Goal: Navigation & Orientation: Find specific page/section

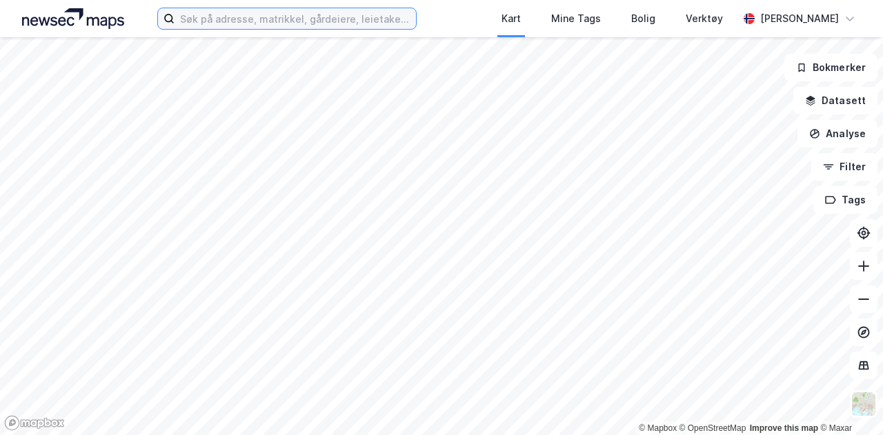
click at [197, 24] on input at bounding box center [295, 18] width 241 height 21
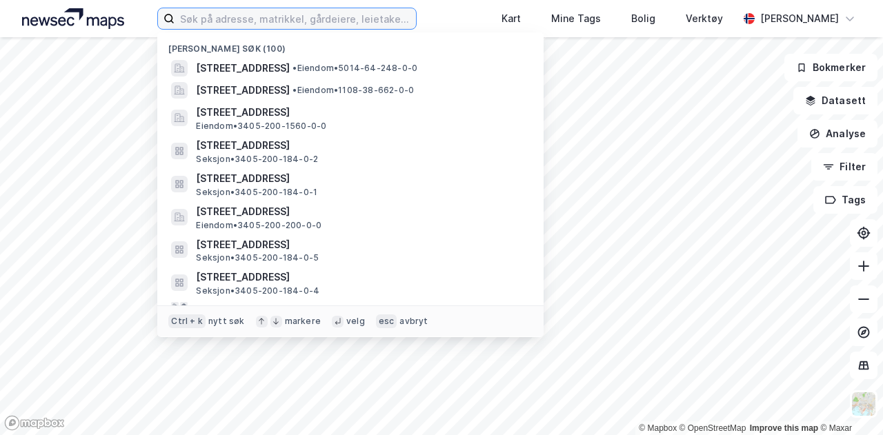
type input "1"
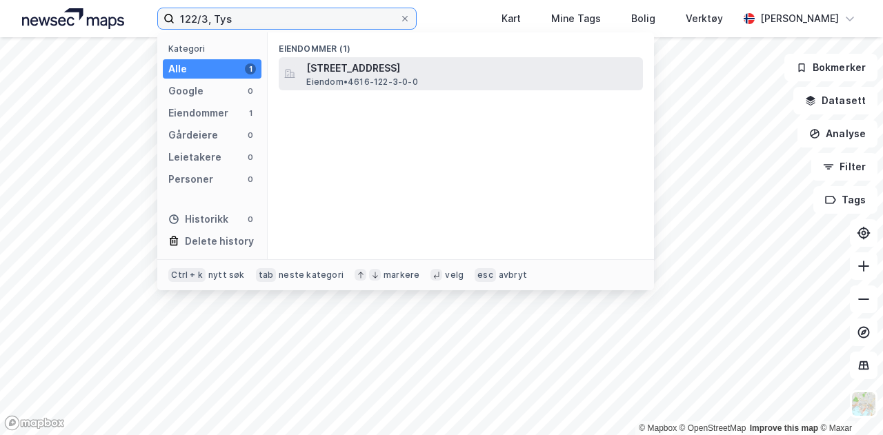
type input "122/3, Tys"
click at [352, 68] on span "[STREET_ADDRESS]" at bounding box center [471, 68] width 331 height 17
